Goal: Task Accomplishment & Management: Manage account settings

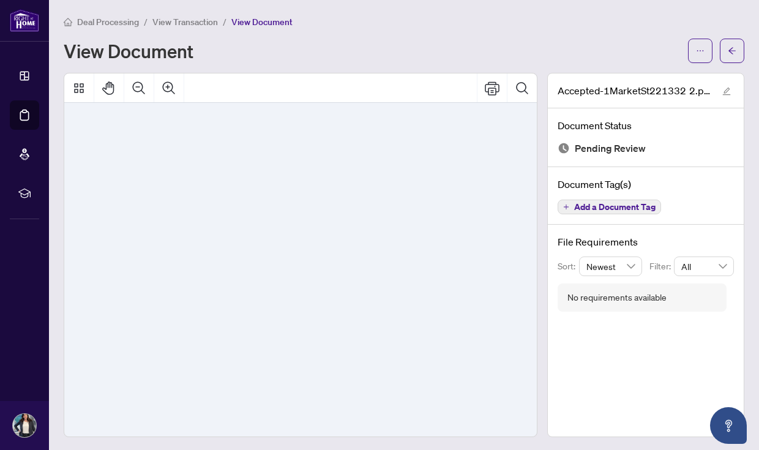
scroll to position [4955, 0]
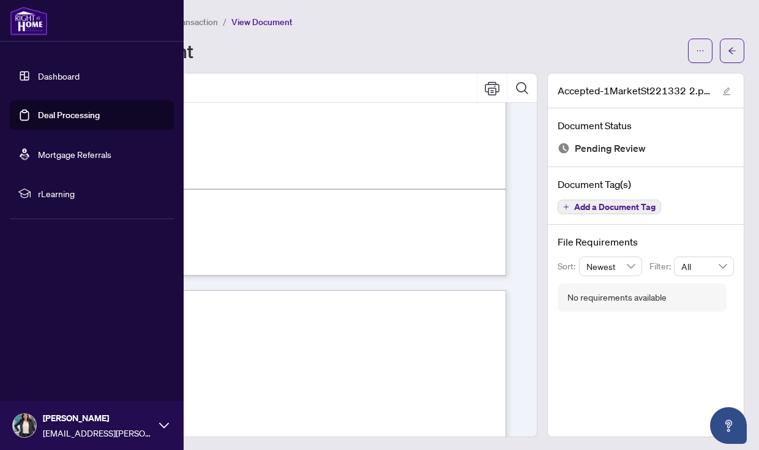
click at [38, 77] on link "Dashboard" at bounding box center [59, 75] width 42 height 11
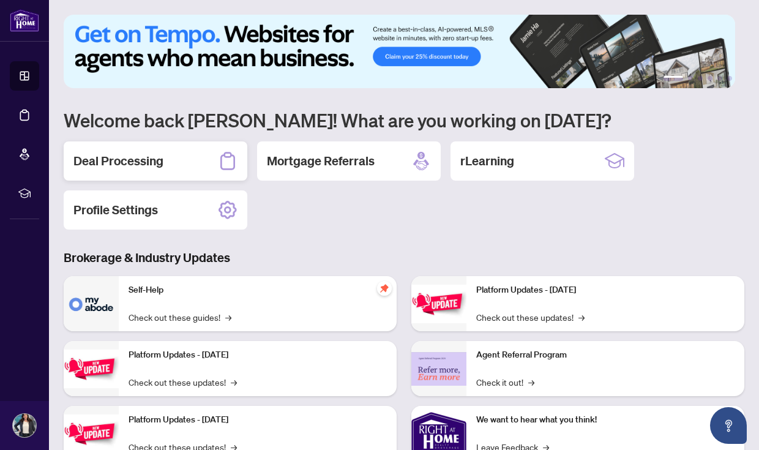
click at [177, 170] on div "Deal Processing" at bounding box center [156, 160] width 184 height 39
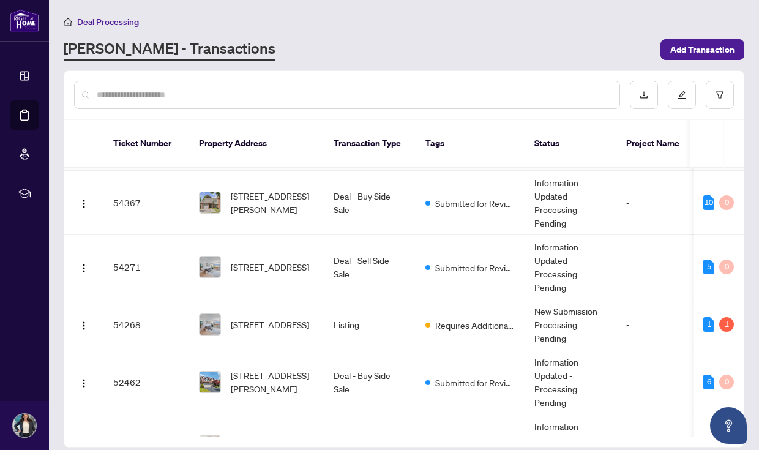
scroll to position [97, 0]
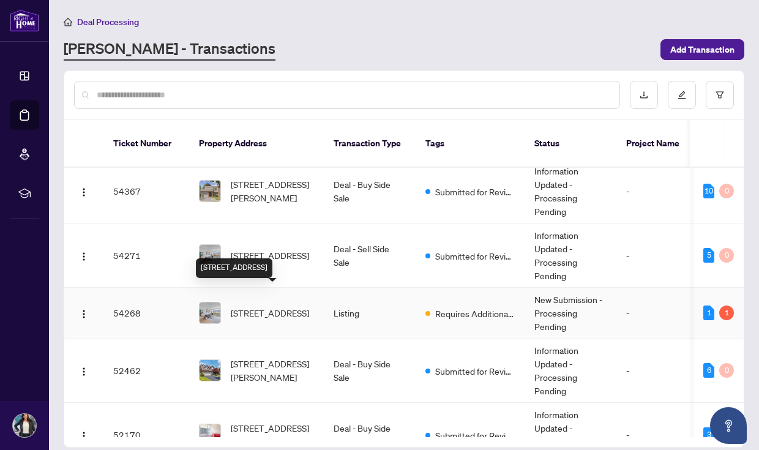
click at [259, 306] on span "[STREET_ADDRESS]" at bounding box center [270, 312] width 78 height 13
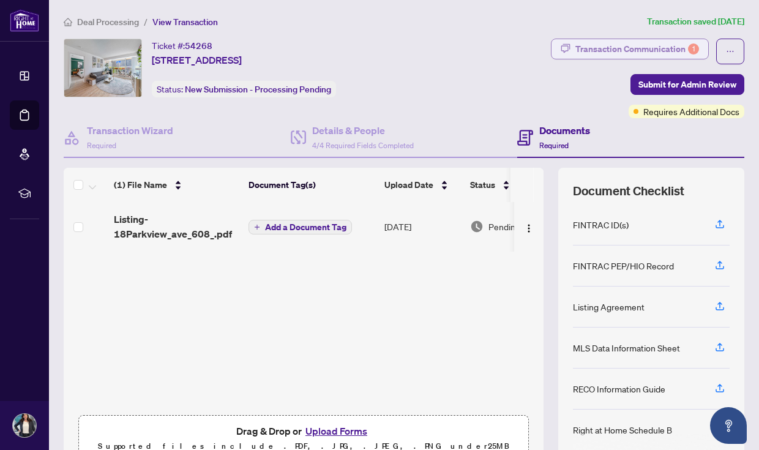
click at [583, 52] on div "Transaction Communication 1" at bounding box center [637, 49] width 124 height 20
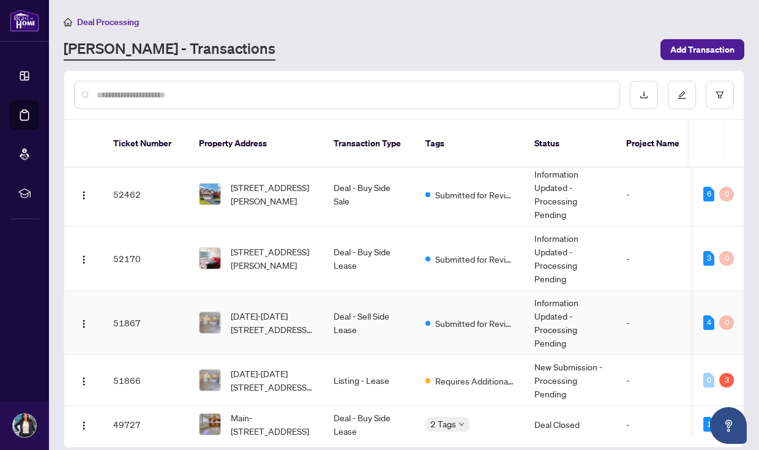
scroll to position [305, 0]
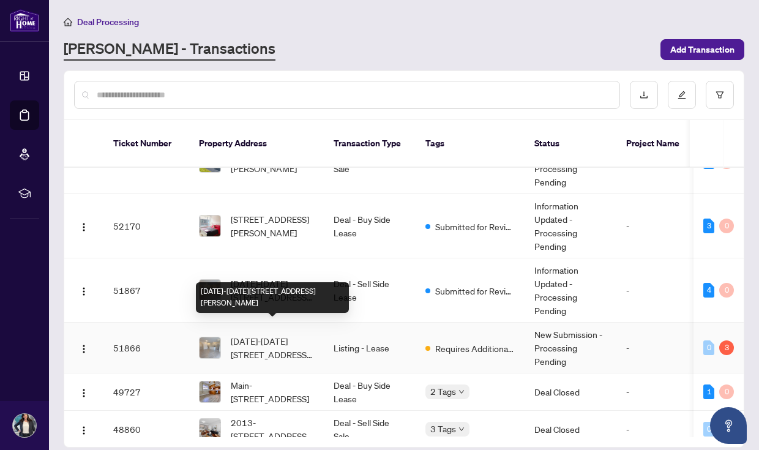
click at [289, 334] on span "[DATE]-[DATE][STREET_ADDRESS][PERSON_NAME]" at bounding box center [272, 347] width 83 height 27
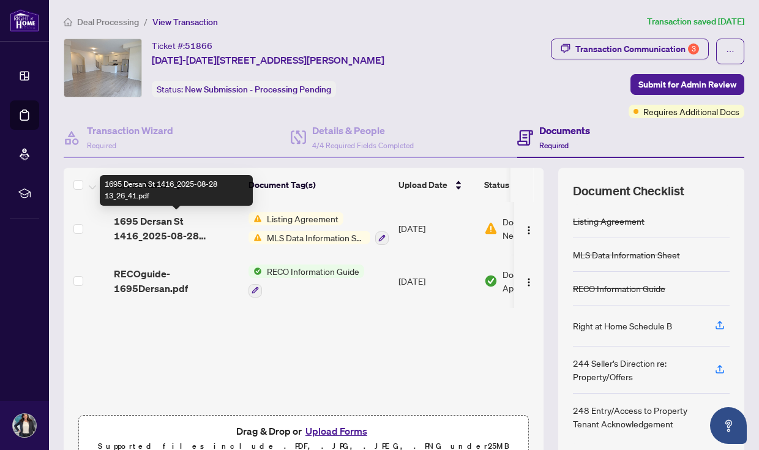
click at [165, 226] on span "1695 Dersan St 1416_2025-08-28 13_26_41.pdf" at bounding box center [176, 228] width 125 height 29
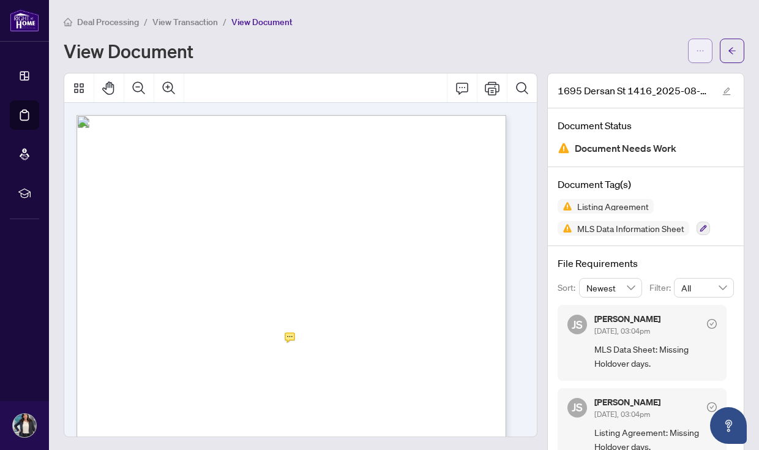
click at [696, 55] on span "button" at bounding box center [700, 51] width 9 height 20
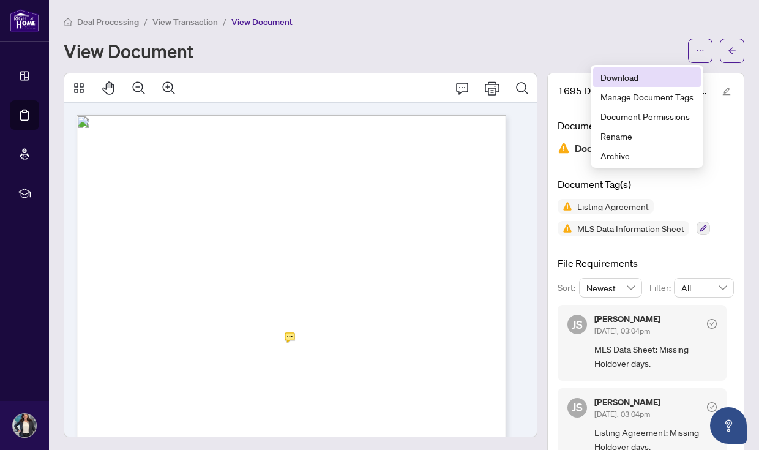
click at [614, 78] on span "Download" at bounding box center [646, 76] width 93 height 13
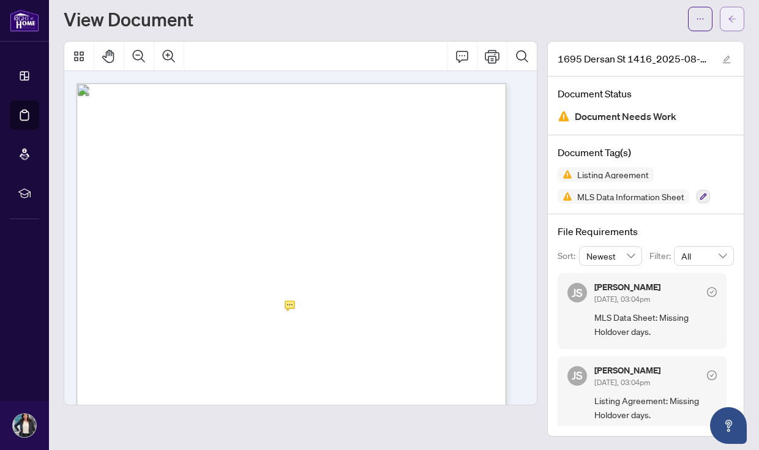
click at [728, 21] on icon "arrow-left" at bounding box center [732, 19] width 9 height 9
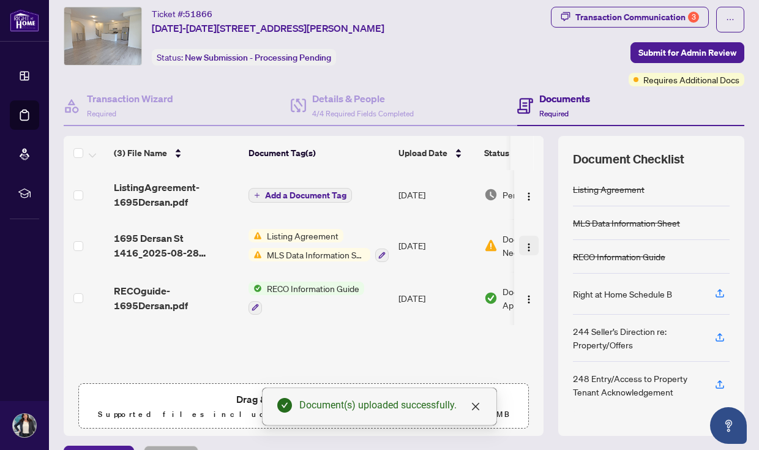
click at [524, 243] on img "button" at bounding box center [529, 247] width 10 height 10
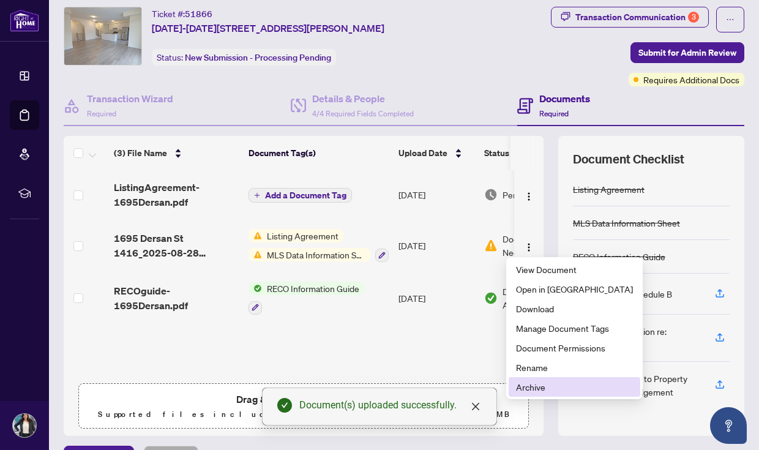
click at [536, 384] on span "Archive" at bounding box center [574, 386] width 117 height 13
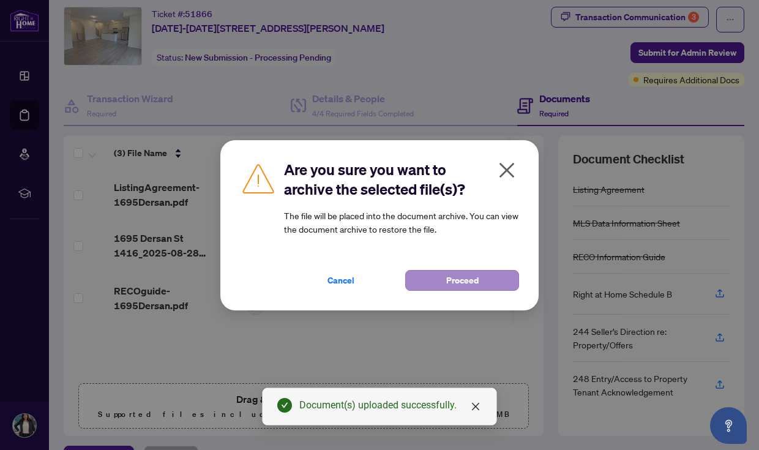
click at [469, 280] on span "Proceed" at bounding box center [462, 280] width 32 height 20
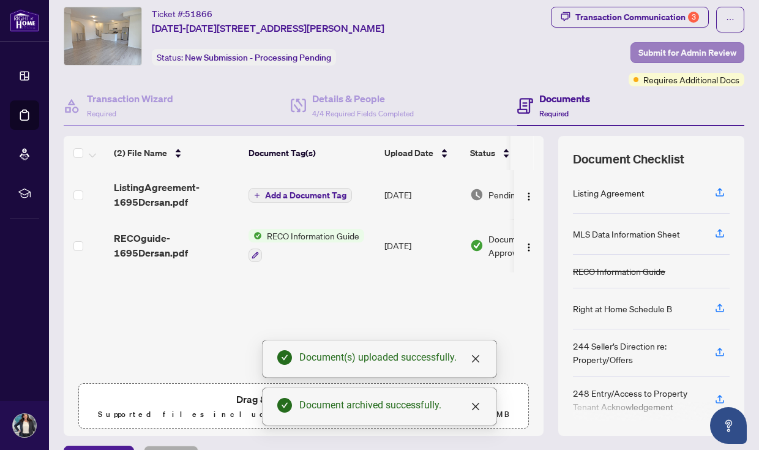
click at [642, 54] on span "Submit for Admin Review" at bounding box center [687, 53] width 98 height 20
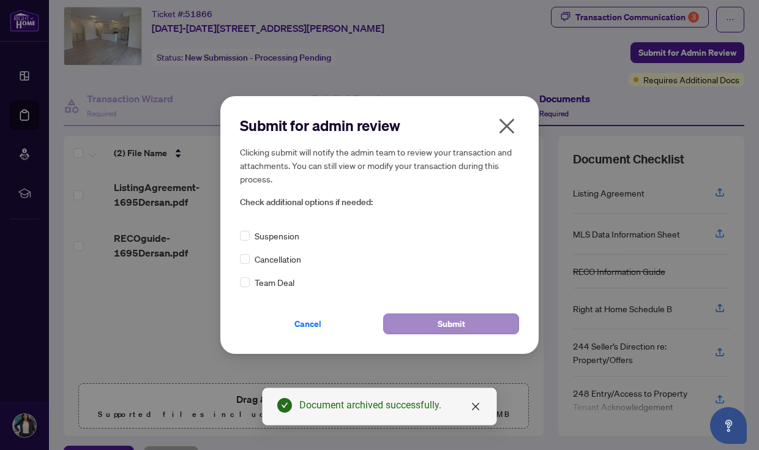
click at [460, 321] on span "Submit" at bounding box center [452, 324] width 28 height 20
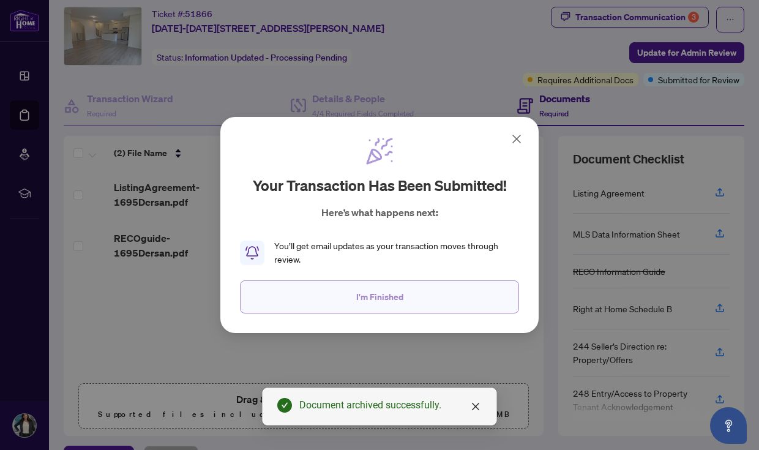
click at [356, 285] on button "I'm Finished" at bounding box center [379, 296] width 279 height 33
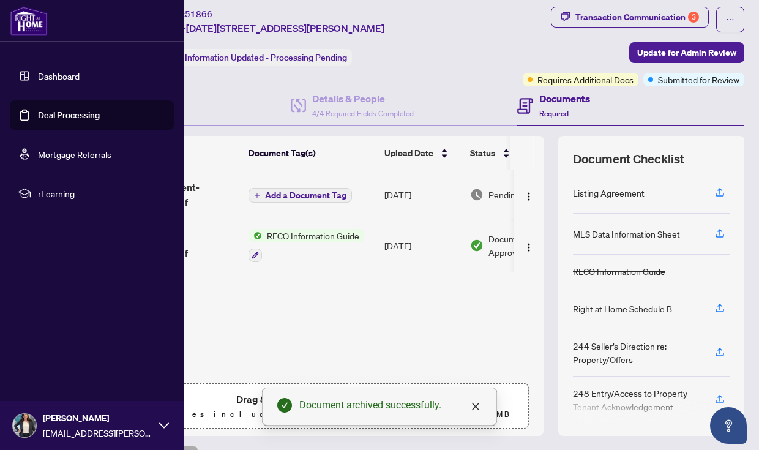
click at [38, 76] on link "Dashboard" at bounding box center [59, 75] width 42 height 11
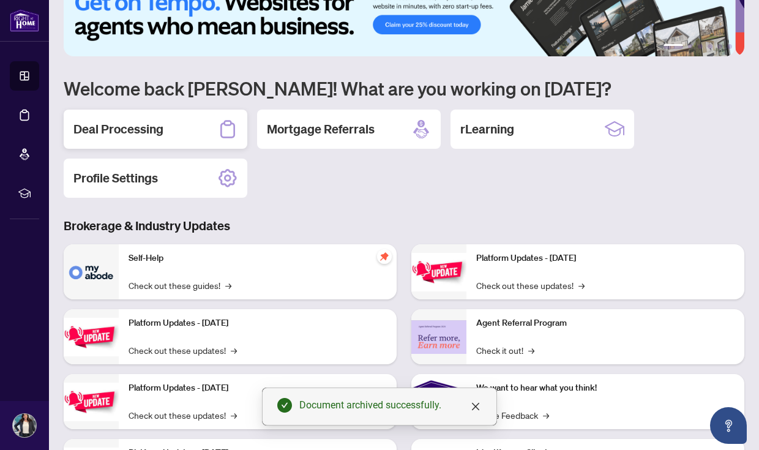
click at [197, 127] on div "Deal Processing" at bounding box center [156, 129] width 184 height 39
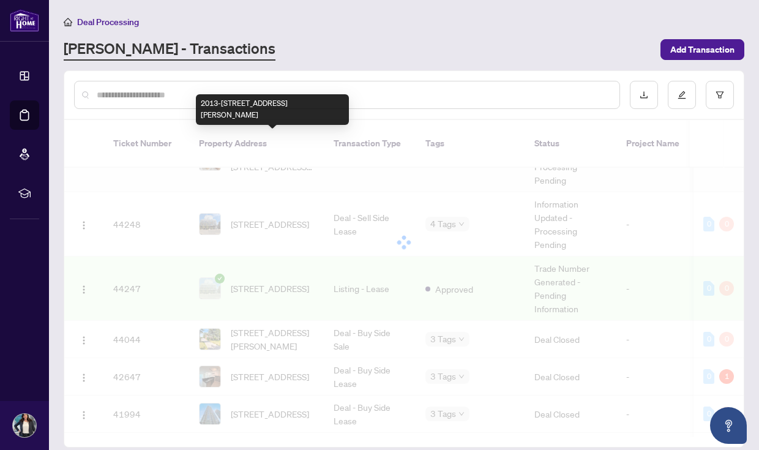
scroll to position [777, 0]
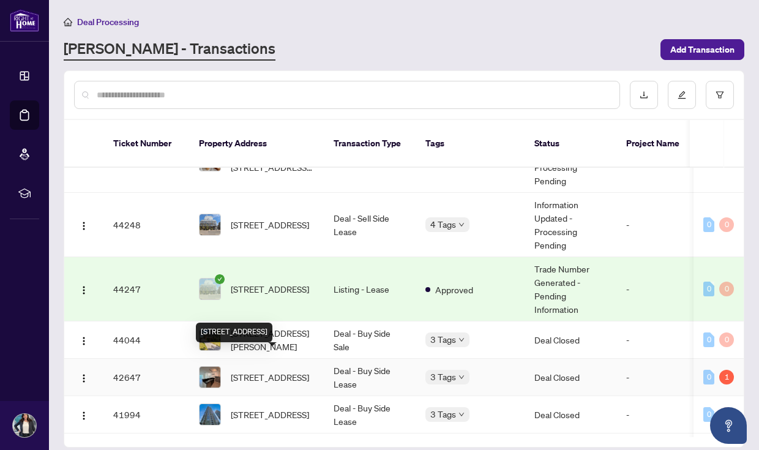
click at [287, 370] on span "[STREET_ADDRESS]" at bounding box center [270, 376] width 78 height 13
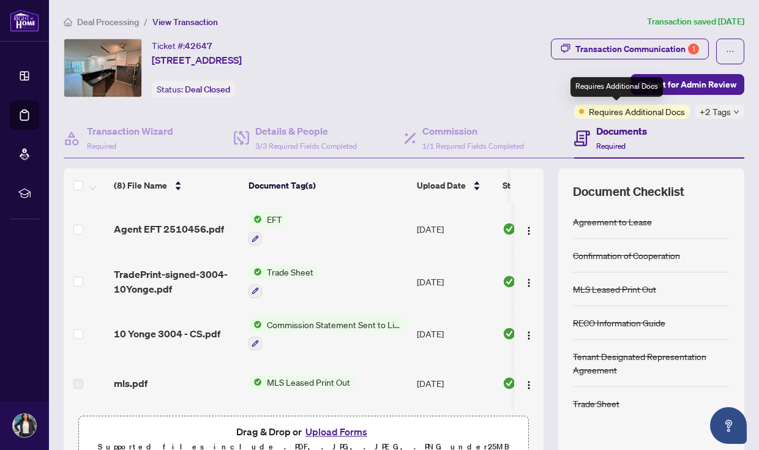
click at [589, 114] on span "Requires Additional Docs" at bounding box center [637, 111] width 96 height 13
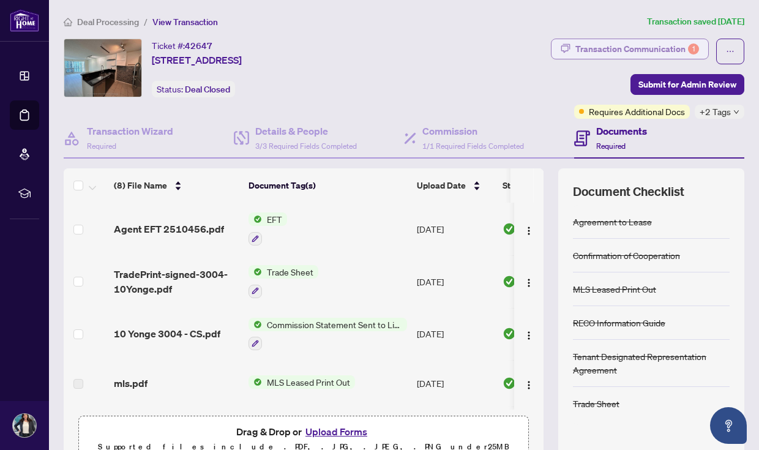
click at [646, 42] on div "Transaction Communication 1" at bounding box center [637, 49] width 124 height 20
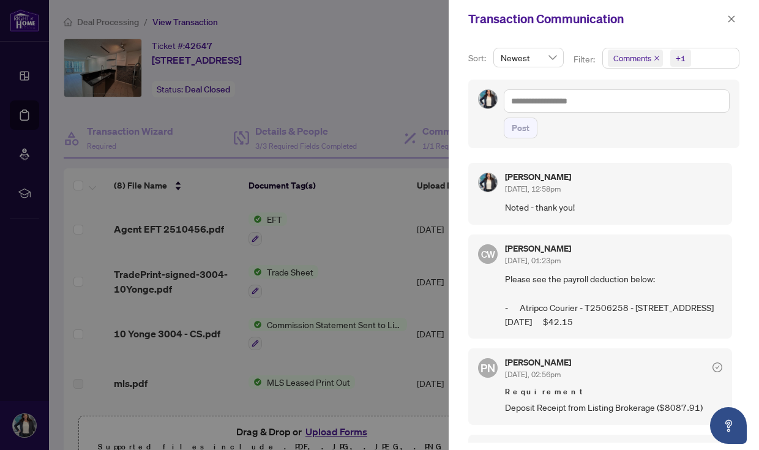
click at [34, 81] on div at bounding box center [379, 225] width 759 height 450
click at [27, 76] on div at bounding box center [379, 225] width 759 height 450
click at [729, 21] on icon "close" at bounding box center [731, 18] width 7 height 7
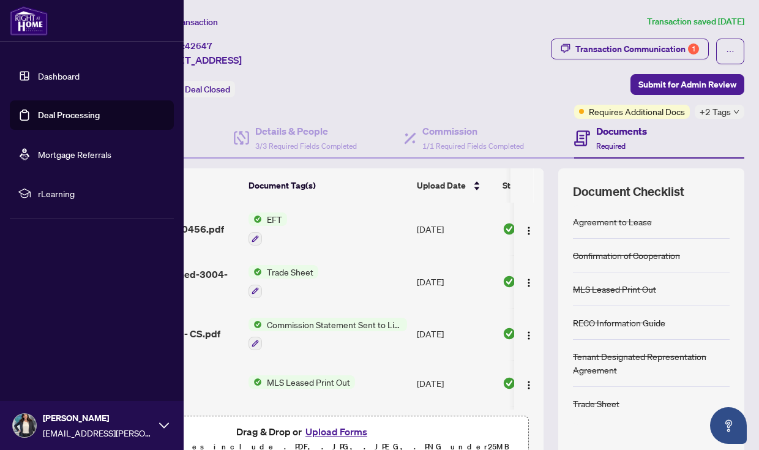
click at [38, 80] on link "Dashboard" at bounding box center [59, 75] width 42 height 11
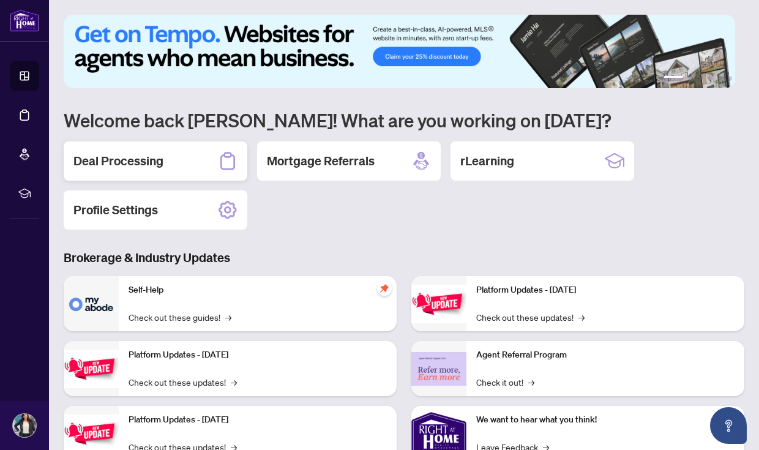
click at [160, 162] on h2 "Deal Processing" at bounding box center [118, 160] width 90 height 17
